Goal: Information Seeking & Learning: Learn about a topic

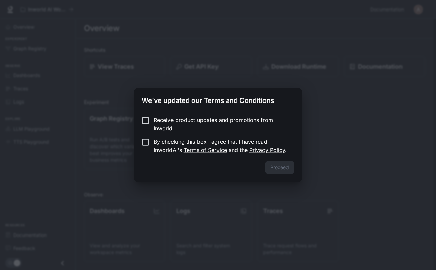
click at [284, 170] on div "Proceed" at bounding box center [217, 171] width 168 height 22
click at [178, 140] on p "By checking this box I agree that I have read InworldAI's Terms of Service and …" at bounding box center [220, 146] width 135 height 16
click at [179, 122] on p "Receive product updates and promotions from Inworld." at bounding box center [220, 124] width 135 height 16
click at [277, 169] on button "Proceed" at bounding box center [279, 167] width 29 height 14
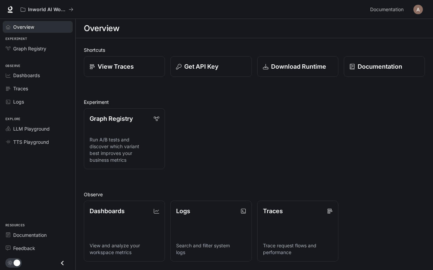
click at [39, 29] on div "Overview" at bounding box center [41, 26] width 56 height 7
click at [32, 132] on link "LLM Playground" at bounding box center [38, 129] width 70 height 12
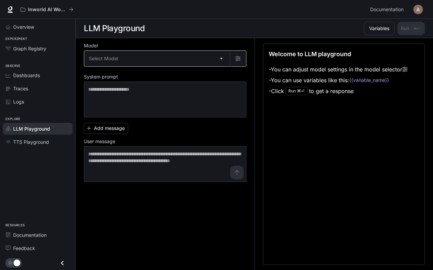
click at [200, 64] on body "Skip to main content Inworld AI Wonderland Documentation Documentation Portal O…" at bounding box center [216, 135] width 433 height 270
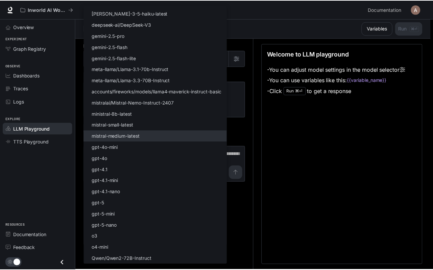
scroll to position [20, 0]
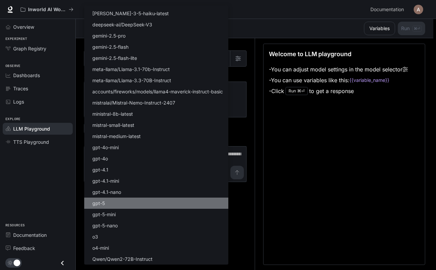
click at [117, 205] on li "gpt-5" at bounding box center [156, 202] width 144 height 11
type input "*****"
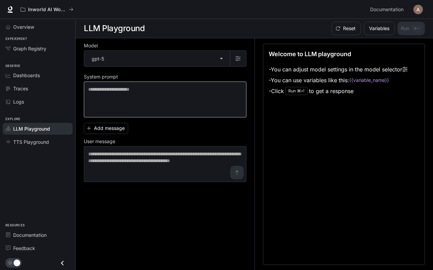
click at [142, 113] on div "* ​" at bounding box center [165, 99] width 163 height 36
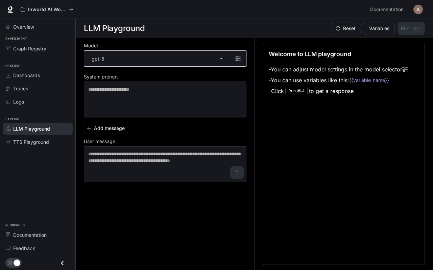
click at [241, 55] on button "button" at bounding box center [238, 58] width 16 height 16
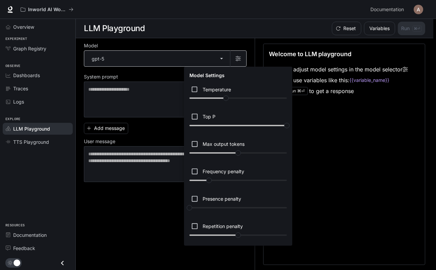
click at [241, 55] on div at bounding box center [218, 135] width 436 height 270
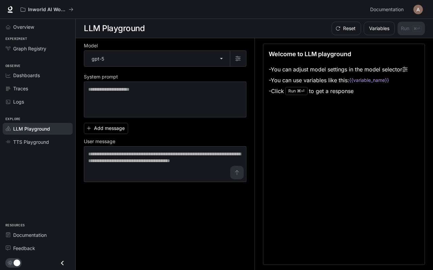
click at [259, 25] on div "Reset Variables Run ⌘⏎" at bounding box center [340, 29] width 169 height 14
click at [3, 9] on div "Inworld AI Wonderland Documentation Documentation" at bounding box center [216, 9] width 433 height 19
click at [8, 9] on icon at bounding box center [10, 8] width 4 height 5
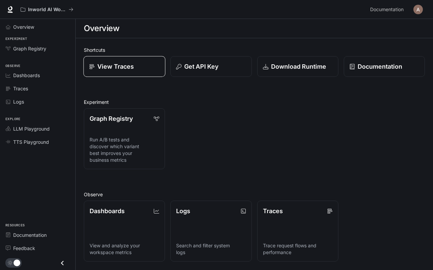
click at [123, 66] on p "View Traces" at bounding box center [115, 66] width 36 height 9
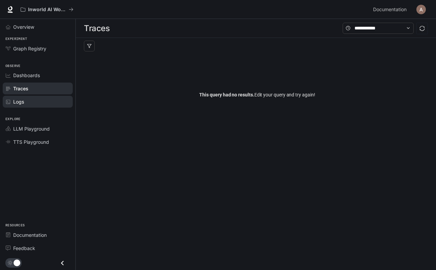
click at [23, 103] on span "Logs" at bounding box center [18, 101] width 11 height 7
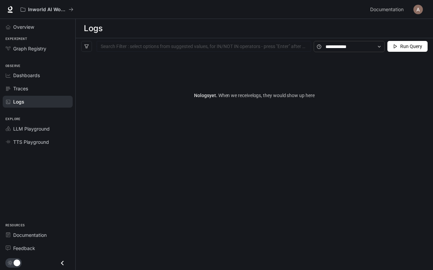
click at [11, 8] on icon at bounding box center [10, 8] width 4 height 5
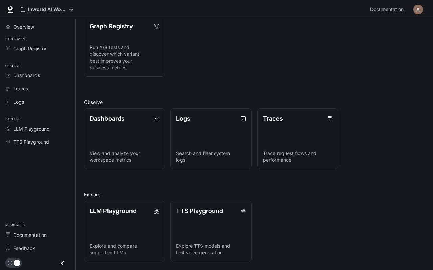
scroll to position [92, 0]
click at [18, 236] on span "Documentation" at bounding box center [29, 234] width 33 height 7
